Goal: Obtain resource: Obtain resource

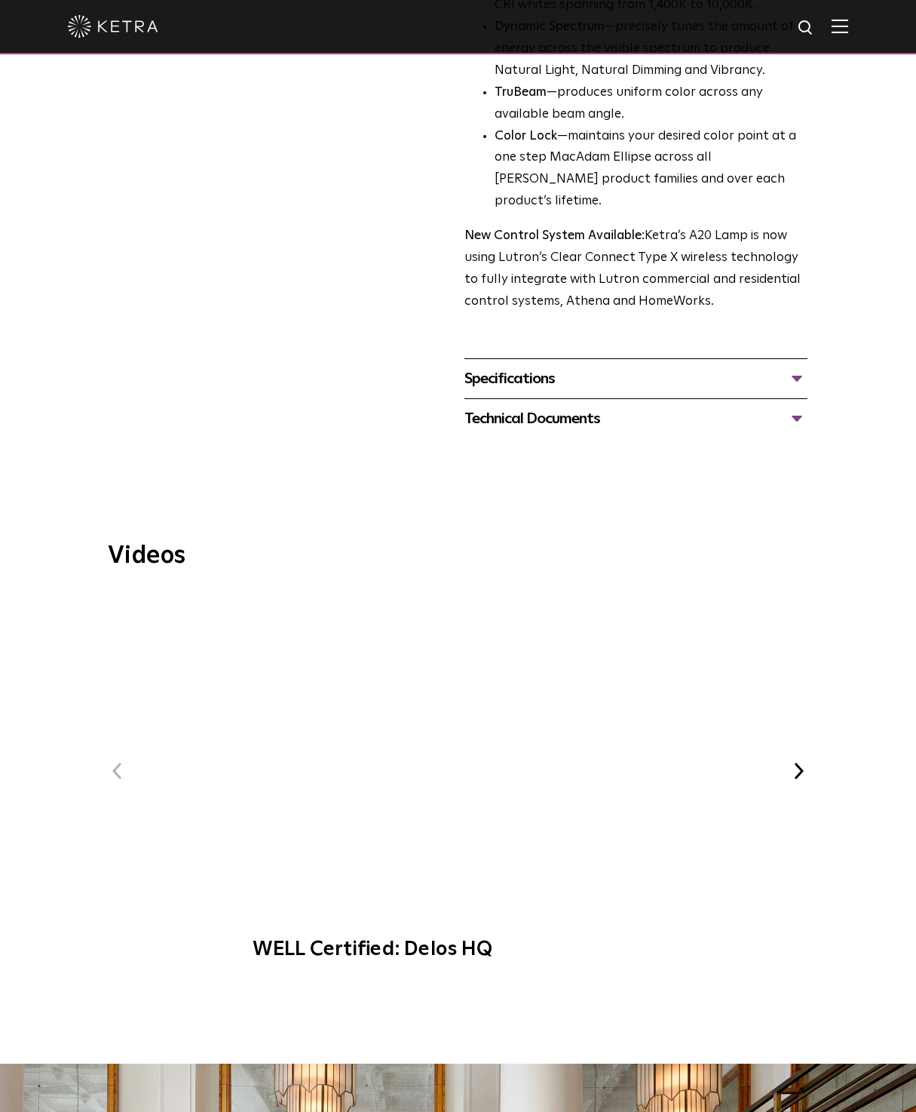
click at [626, 367] on div "Specifications" at bounding box center [636, 379] width 343 height 24
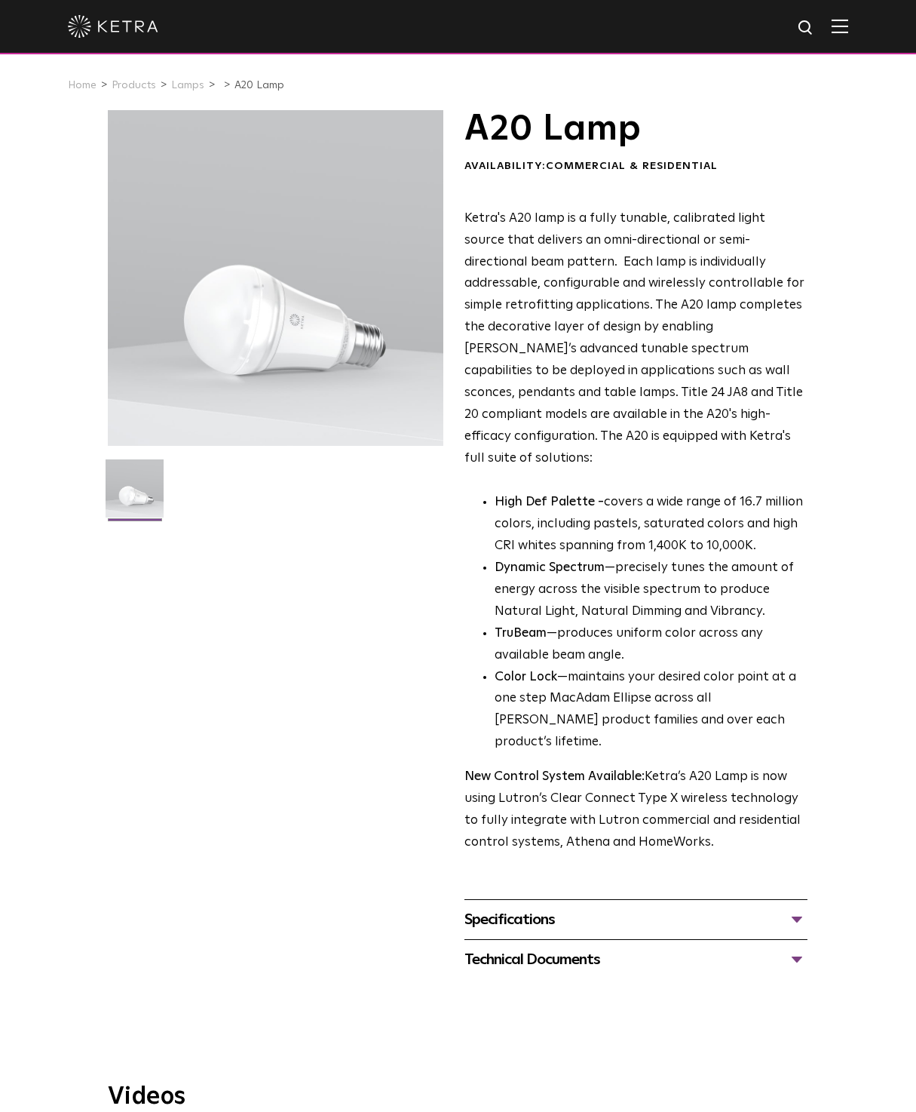
click at [574, 899] on div "Specifications LUMEN OUTPUTS 600, 800 HOUSING COLORS White, Black BASE TYPES E2…" at bounding box center [636, 919] width 343 height 40
click at [581, 907] on div "Specifications" at bounding box center [636, 919] width 343 height 24
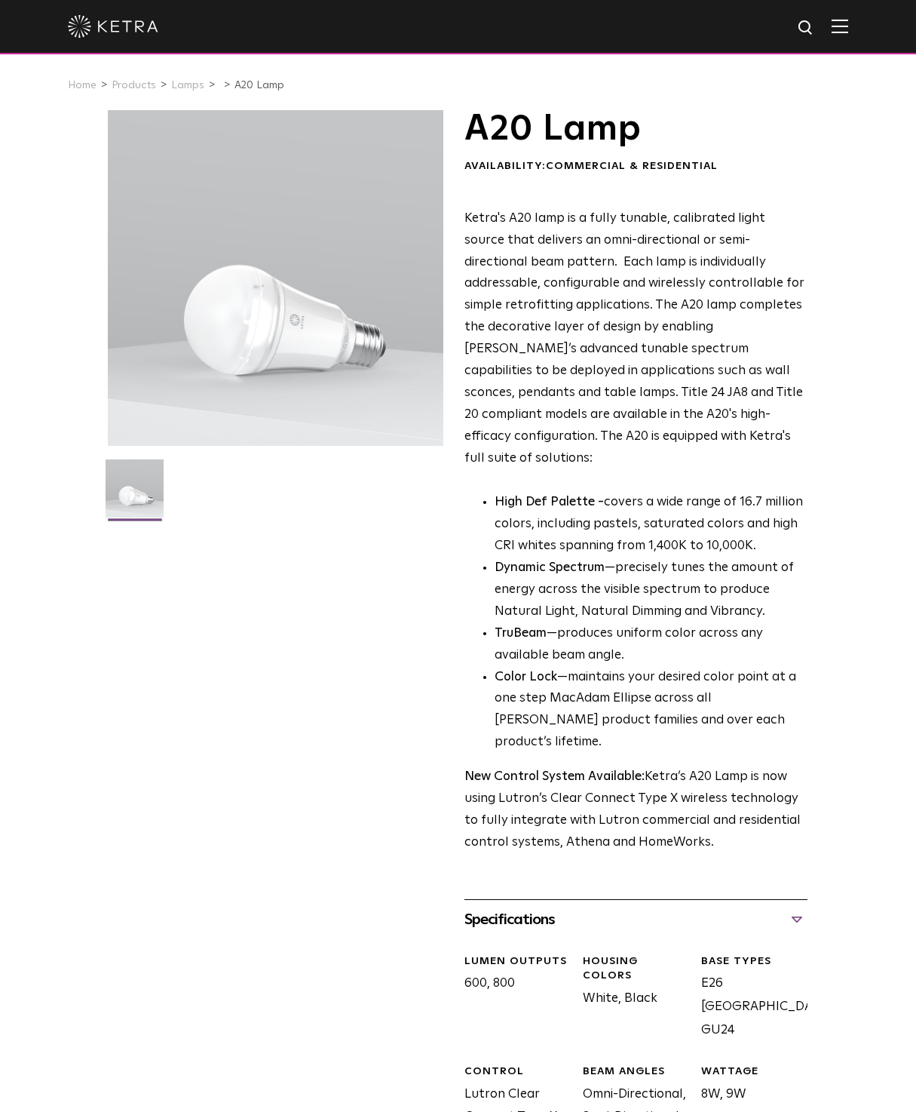
scroll to position [296, 0]
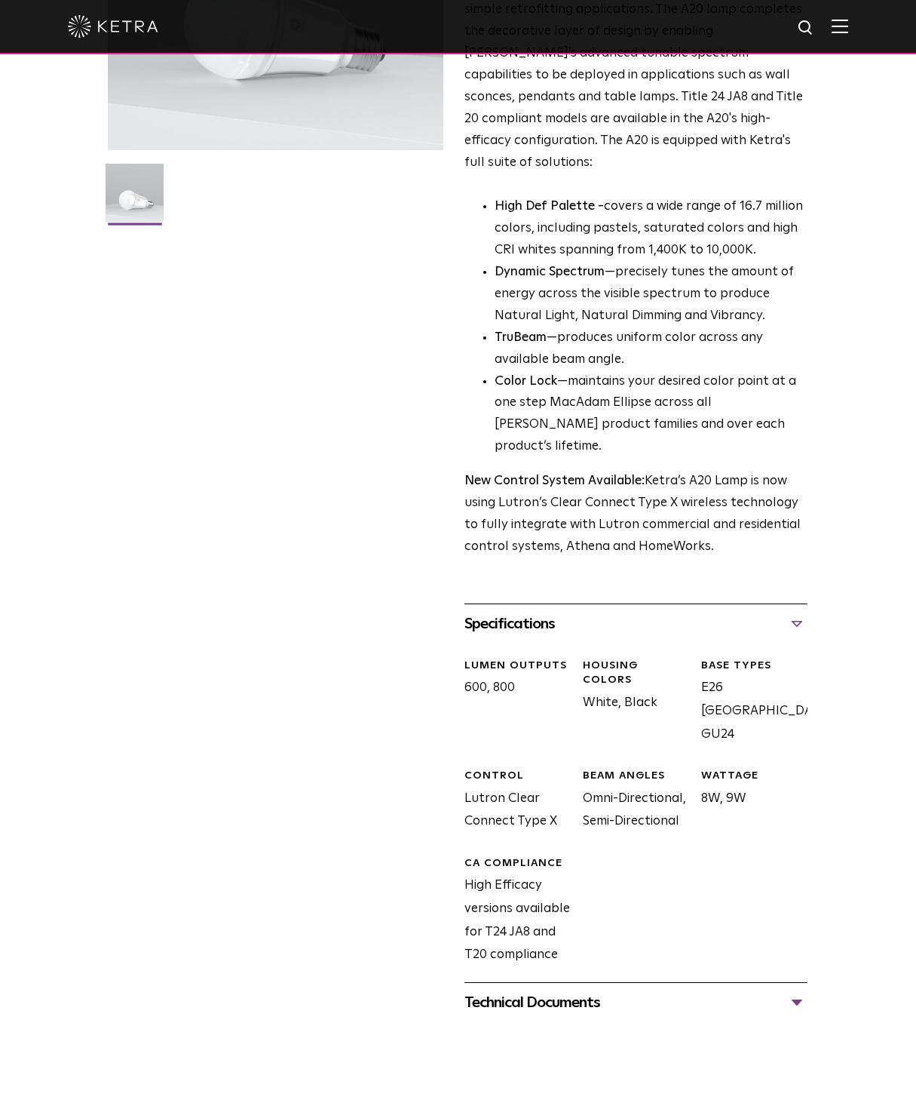
click at [548, 990] on div "Technical Documents" at bounding box center [636, 1002] width 343 height 24
click at [551, 1042] on link "A20 Specification Sheet" at bounding box center [539, 1048] width 149 height 13
